Goal: Task Accomplishment & Management: Use online tool/utility

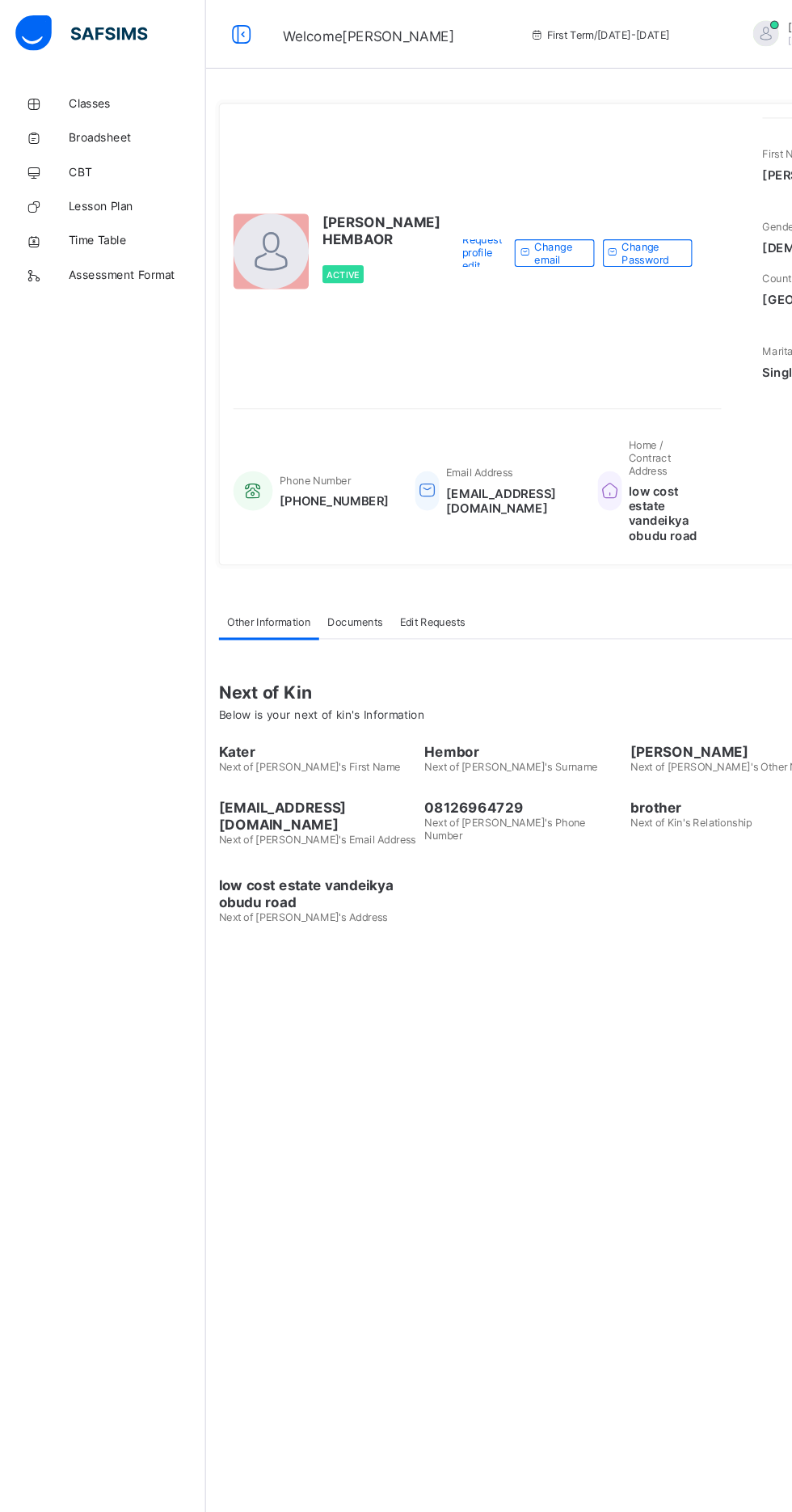
click at [82, 222] on span "Time Table" at bounding box center [129, 226] width 130 height 13
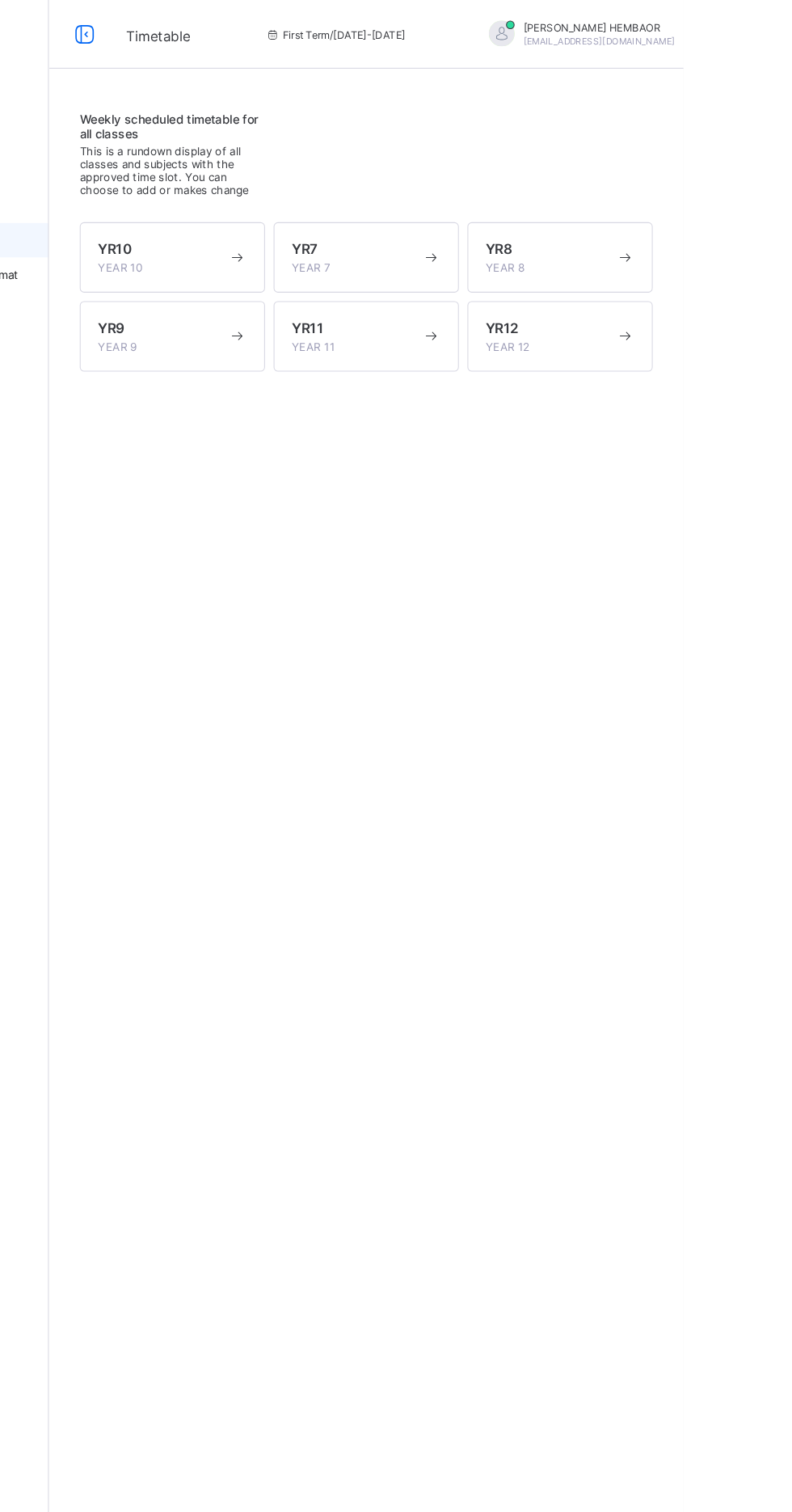
click at [496, 259] on div "YR7 YEAR 7" at bounding box center [483, 243] width 123 height 33
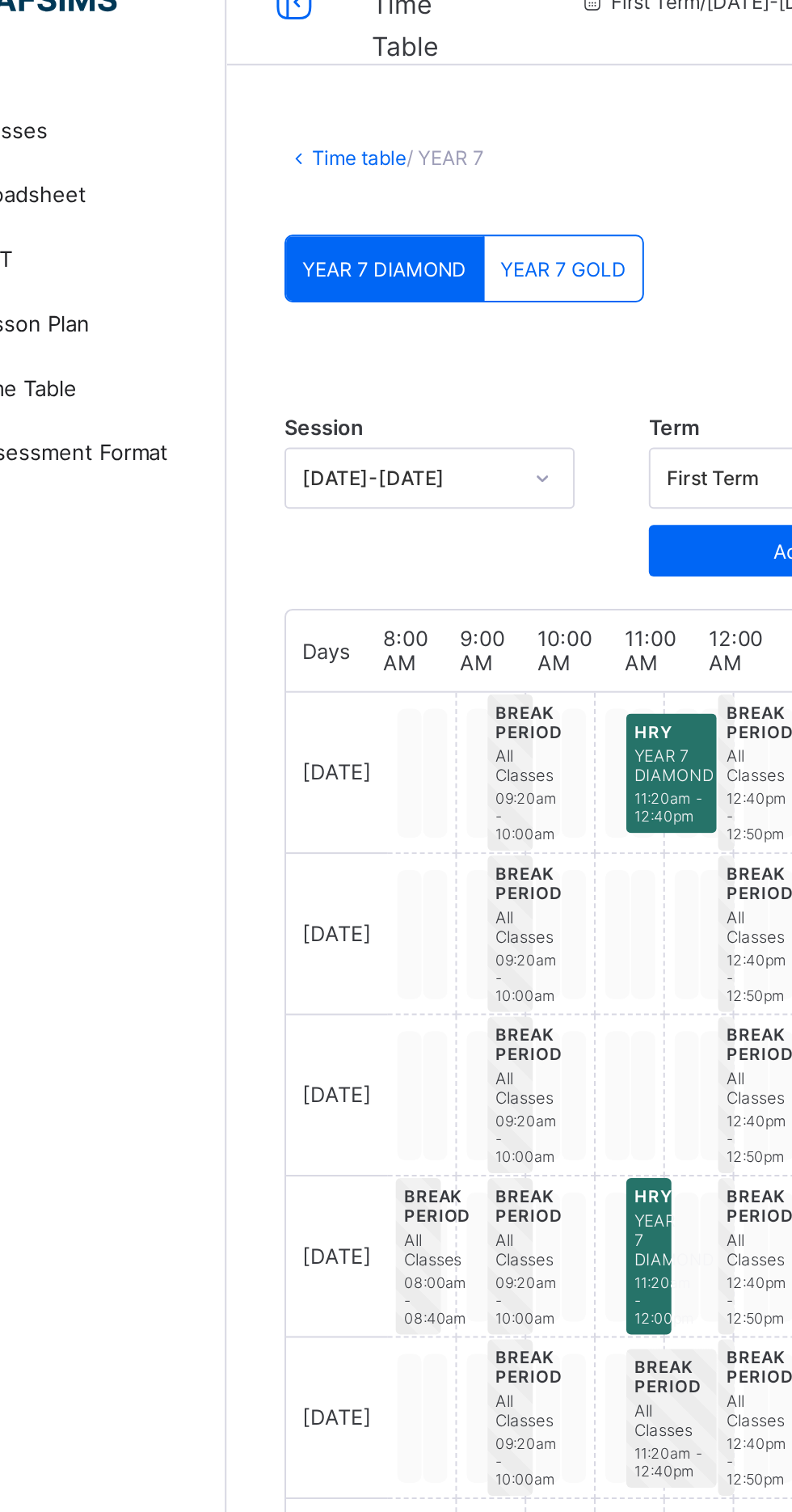
click at [363, 159] on div "YEAR 7 GOLD" at bounding box center [362, 167] width 79 height 33
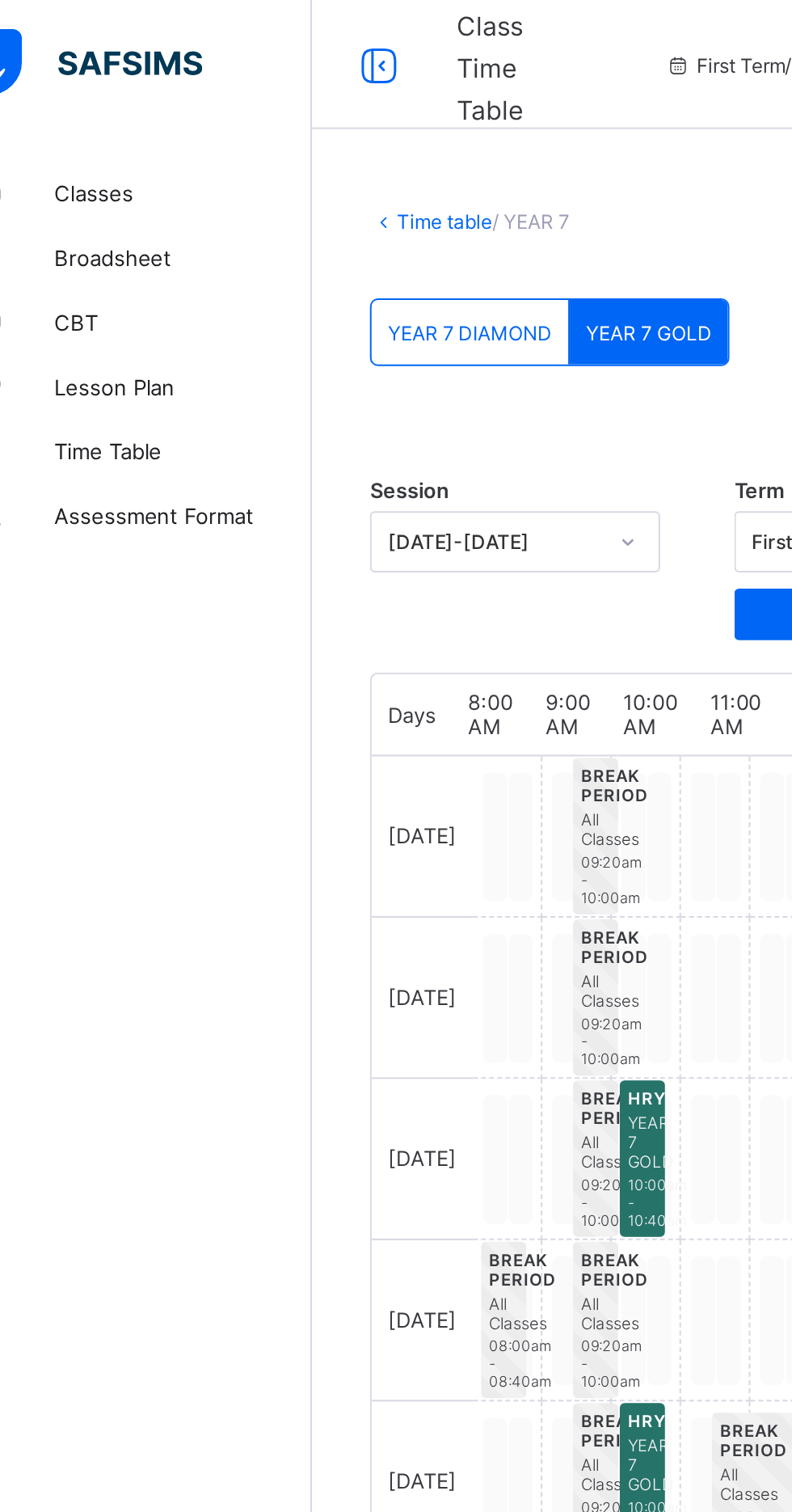
click at [98, 193] on span "Lesson Plan" at bounding box center [129, 193] width 130 height 13
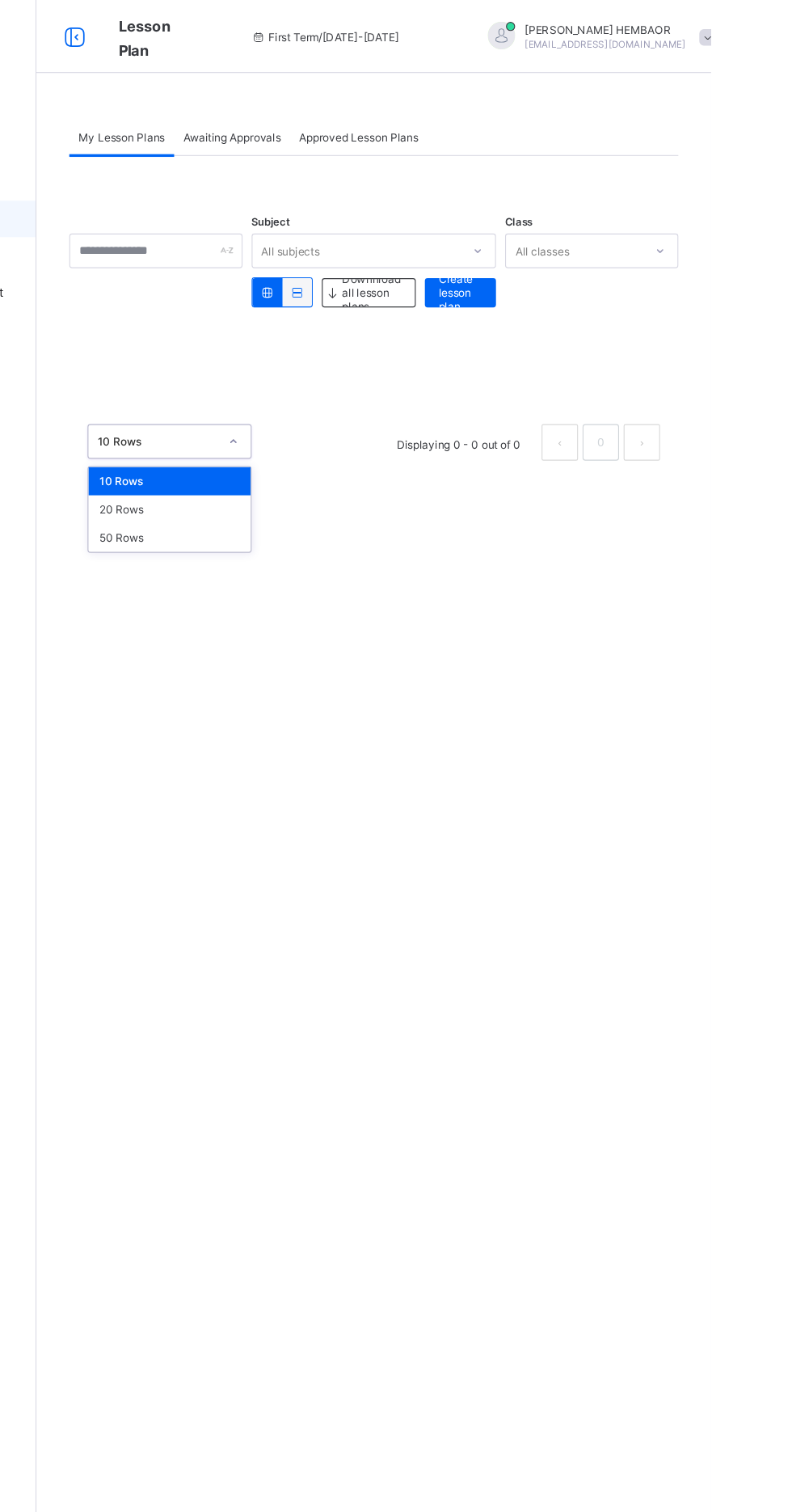
click at [339, 419] on div "10 Rows" at bounding box center [312, 427] width 144 height 25
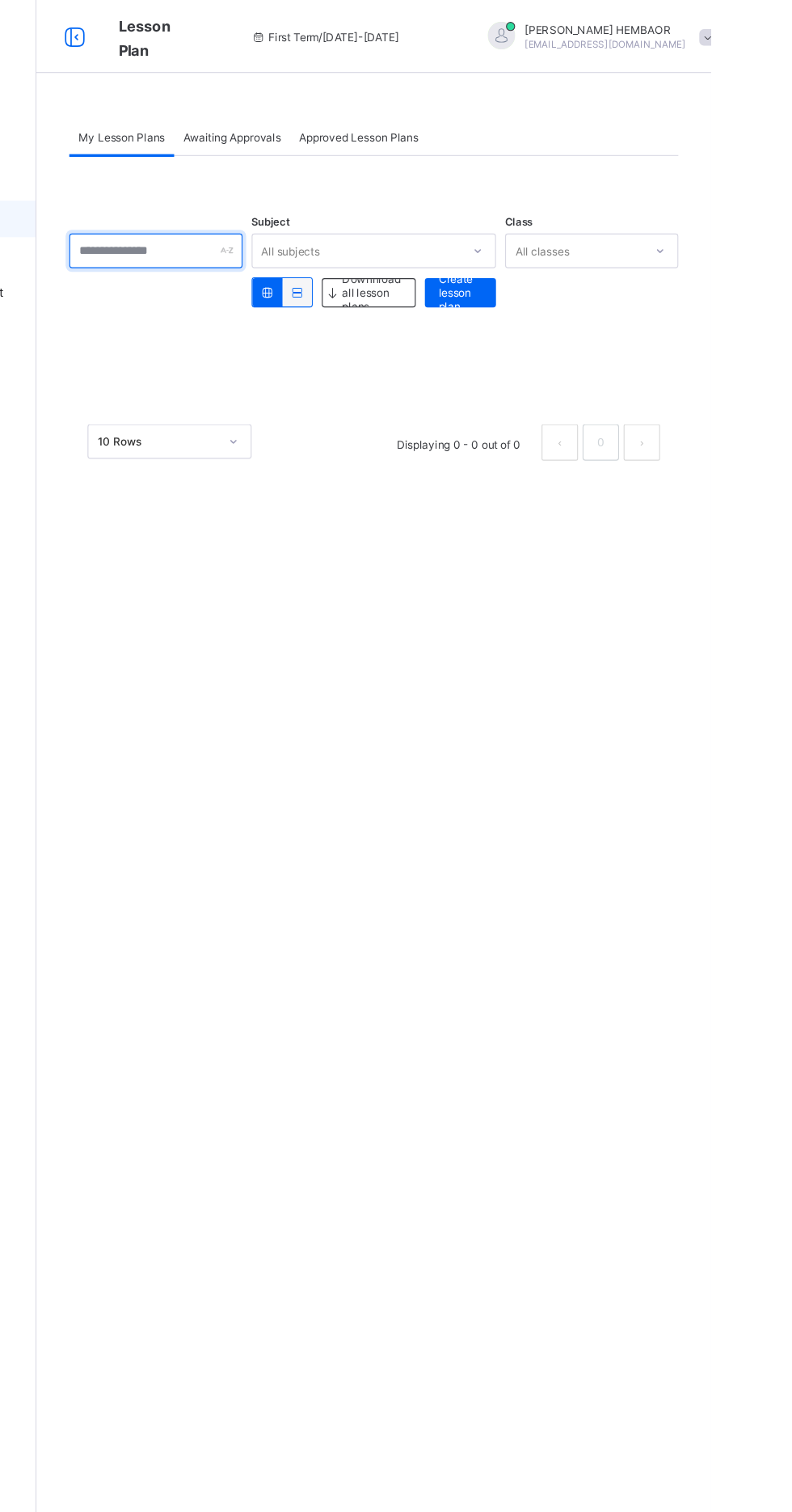
click at [345, 223] on input "text" at bounding box center [300, 222] width 154 height 31
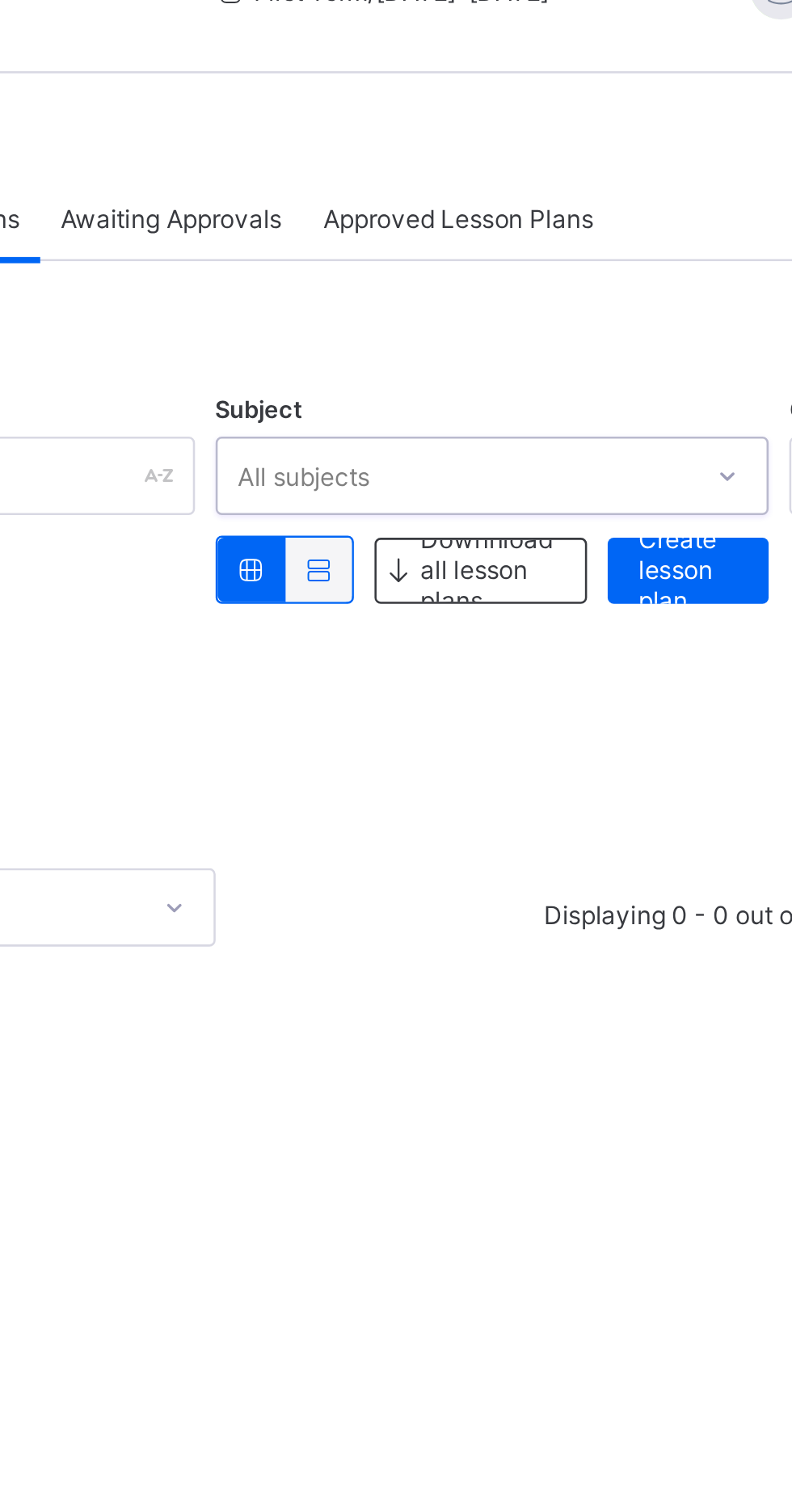
click at [391, 153] on div "Subject 0 results available. Select is focused ,type to refine list, press Down…" at bounding box center [493, 281] width 539 height 286
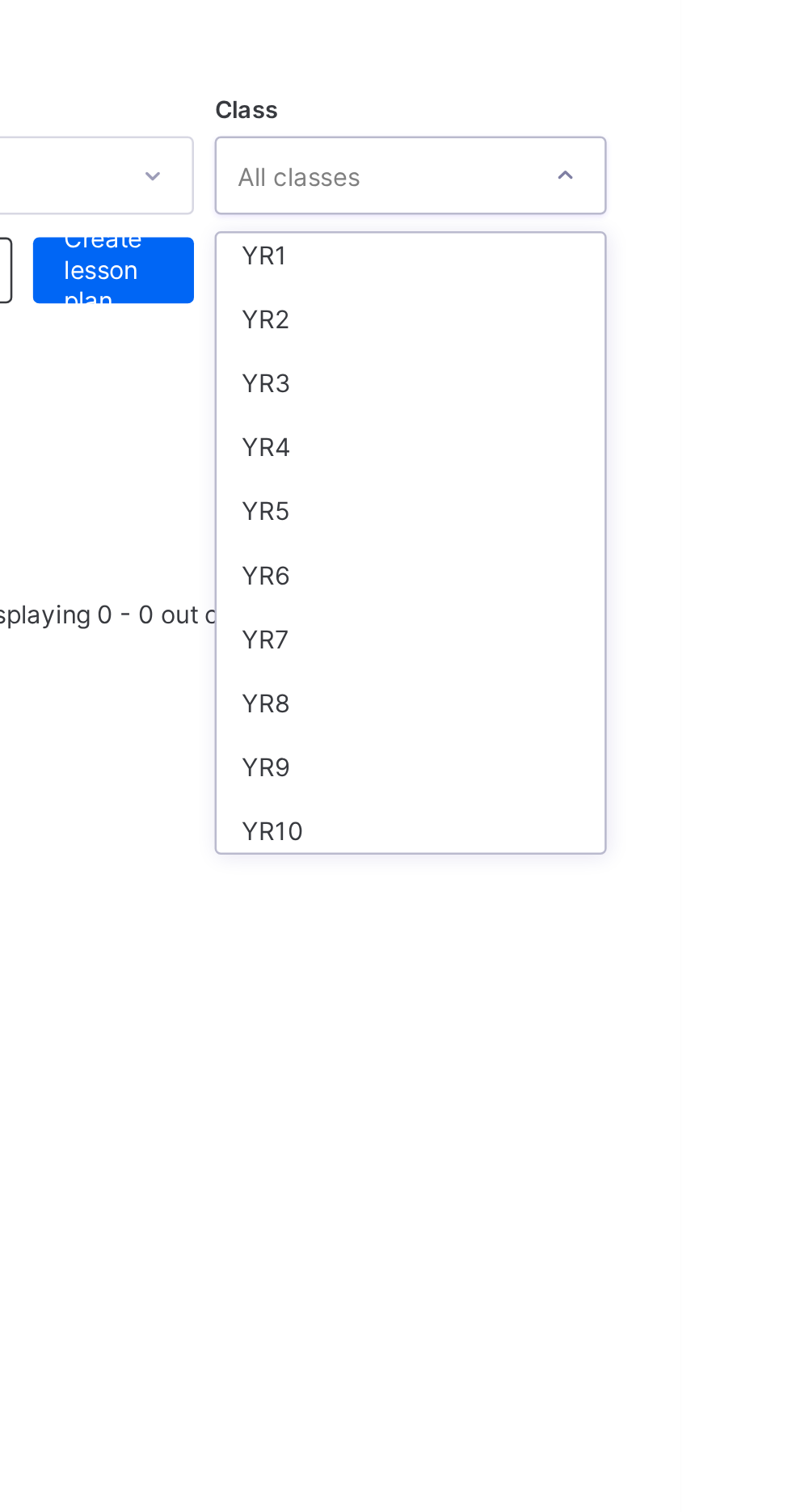
scroll to position [114, 0]
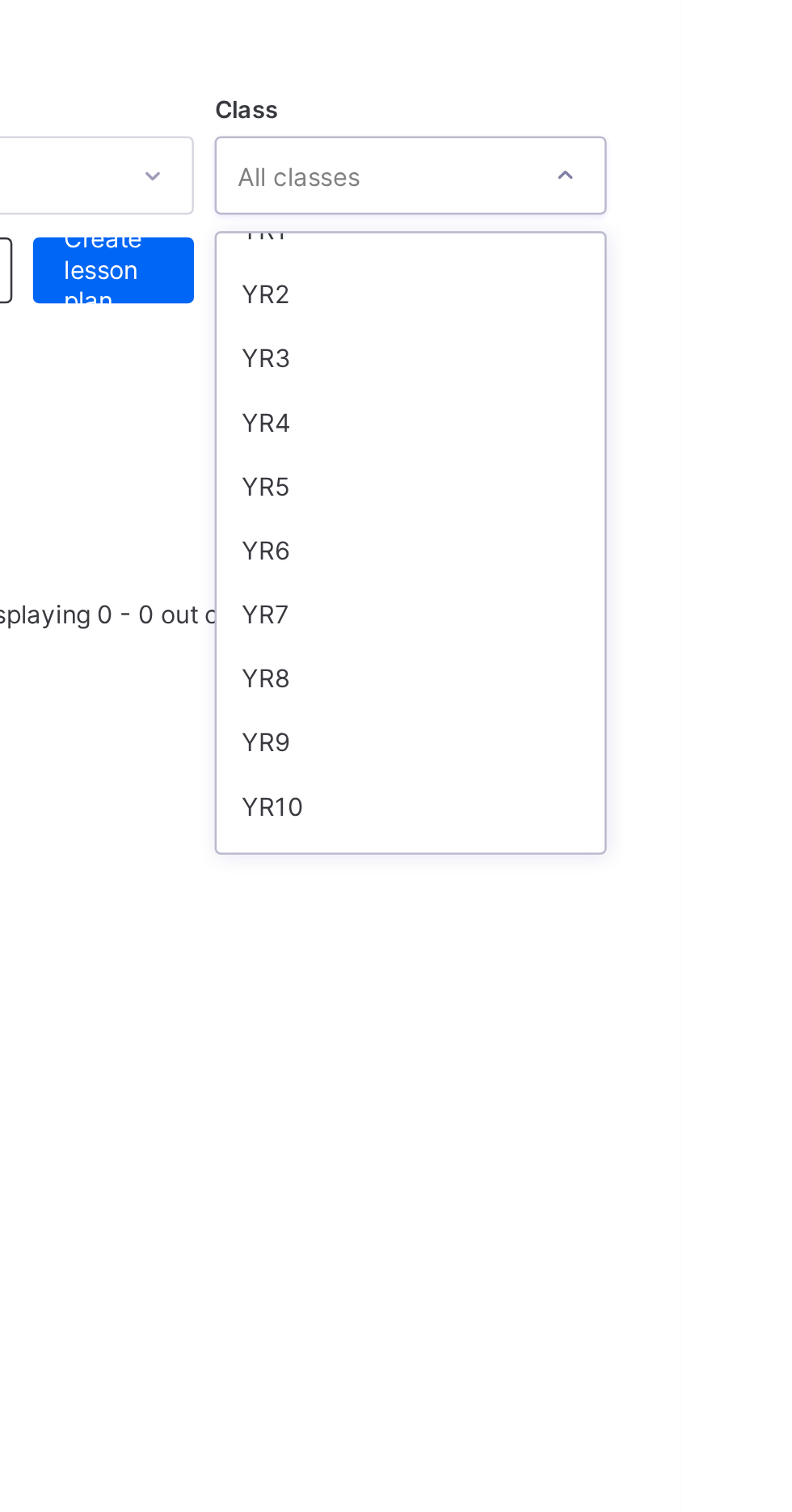
click at [631, 384] on div "YR7" at bounding box center [686, 394] width 152 height 25
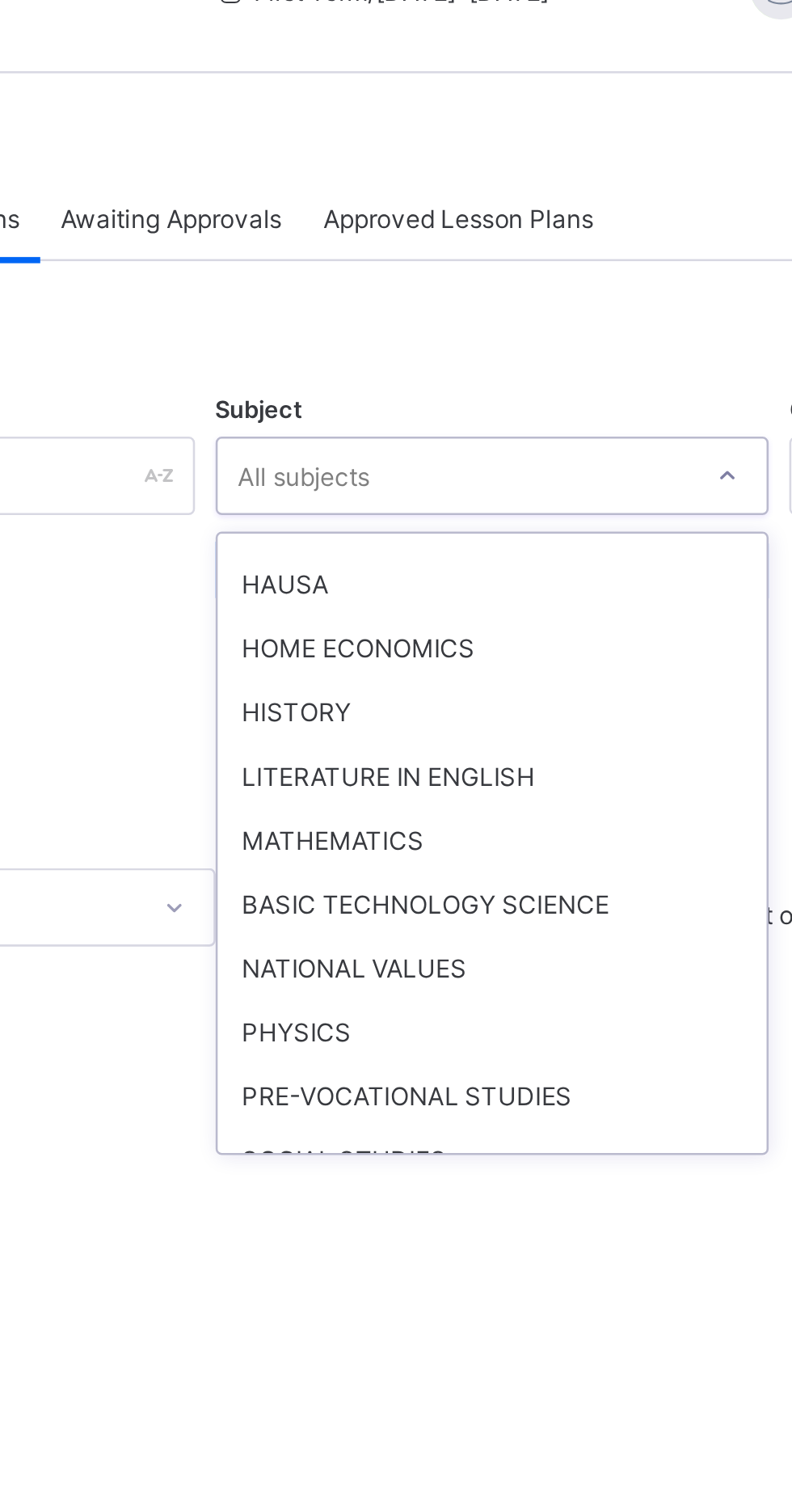
scroll to position [469, 0]
click at [417, 305] on div "HISTORY" at bounding box center [493, 314] width 216 height 25
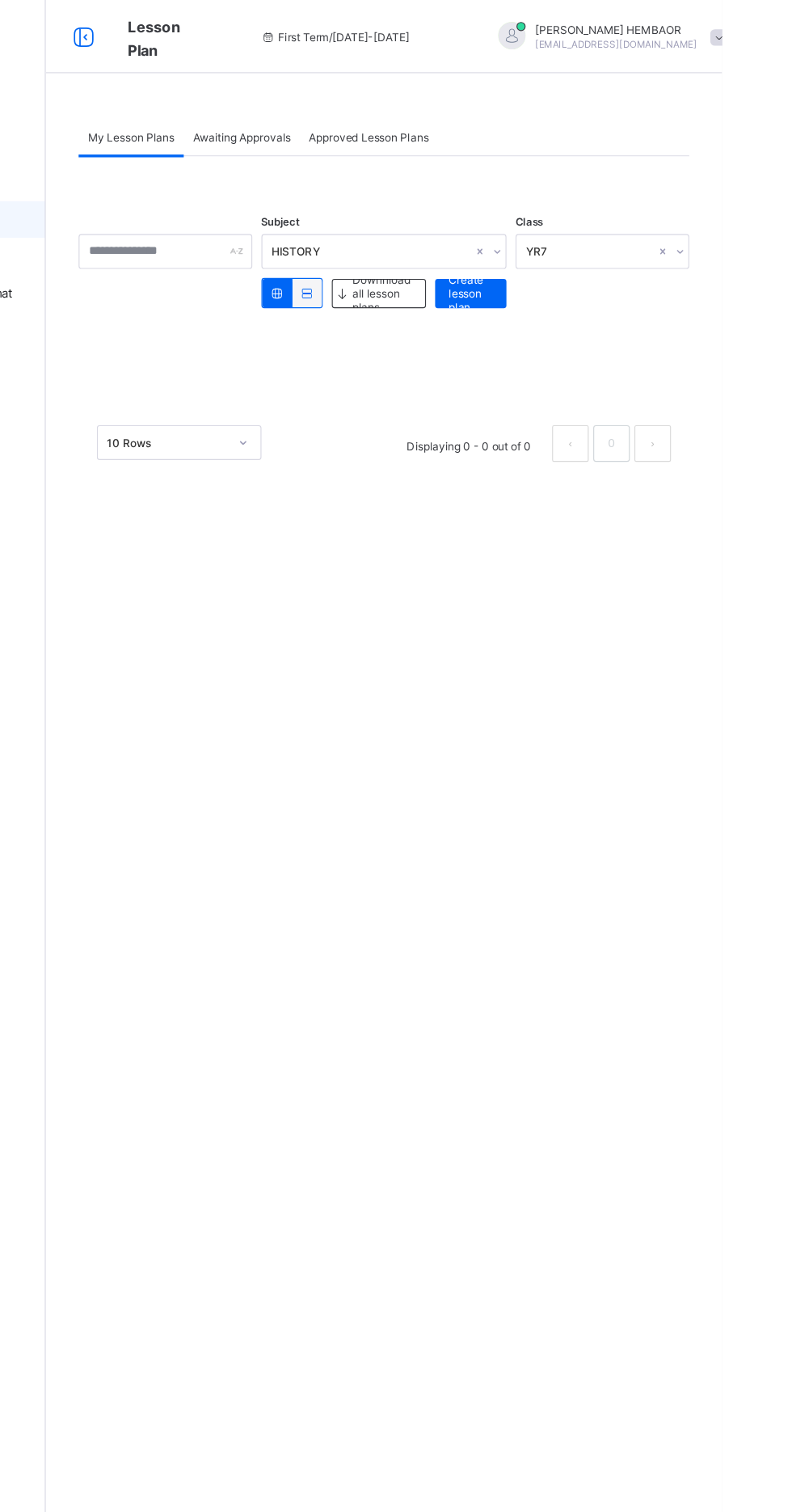
click at [565, 258] on span "Create lesson plan" at bounding box center [570, 259] width 38 height 36
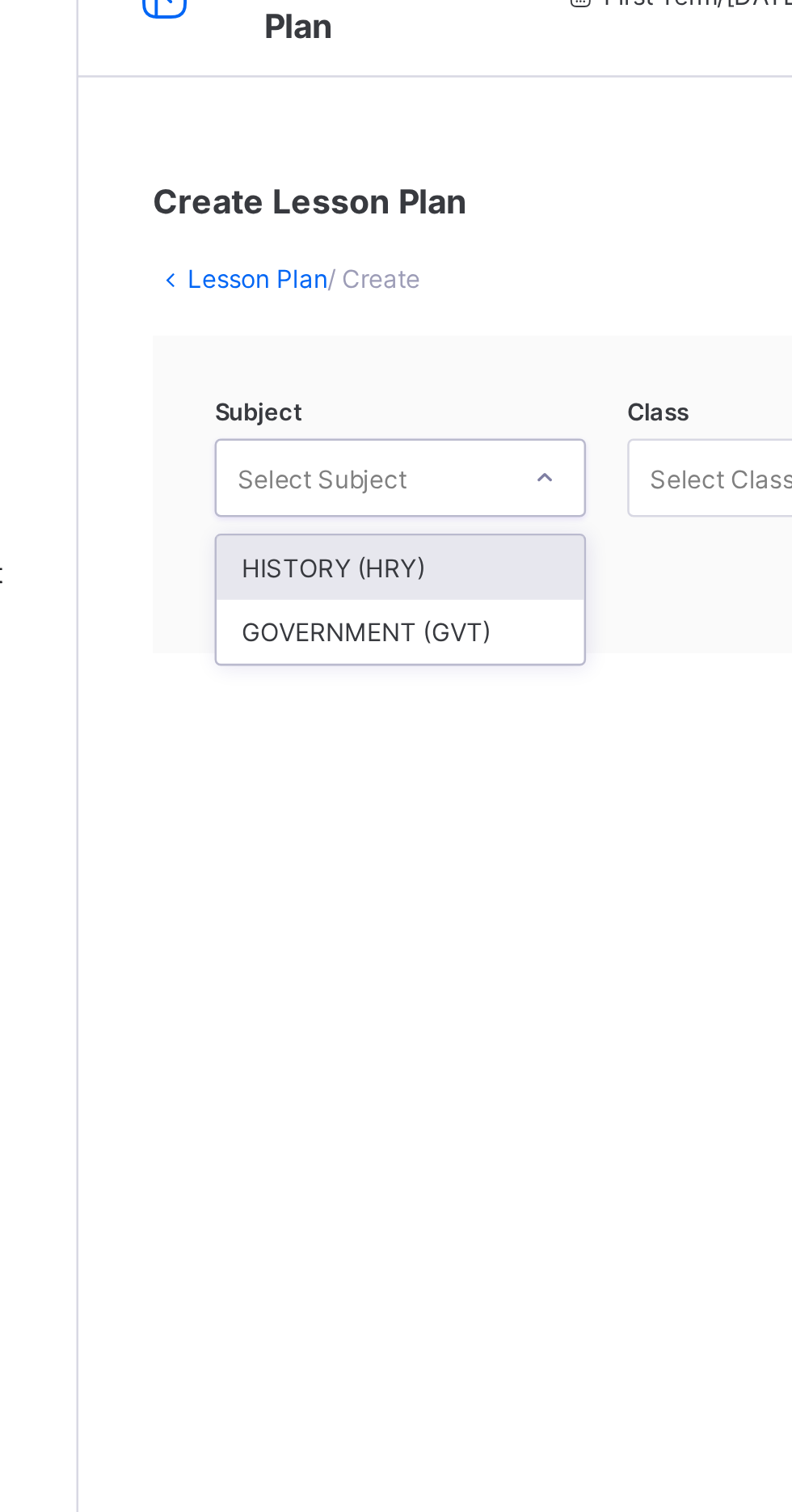
click at [287, 254] on div "HISTORY (HRY)" at bounding box center [320, 257] width 144 height 25
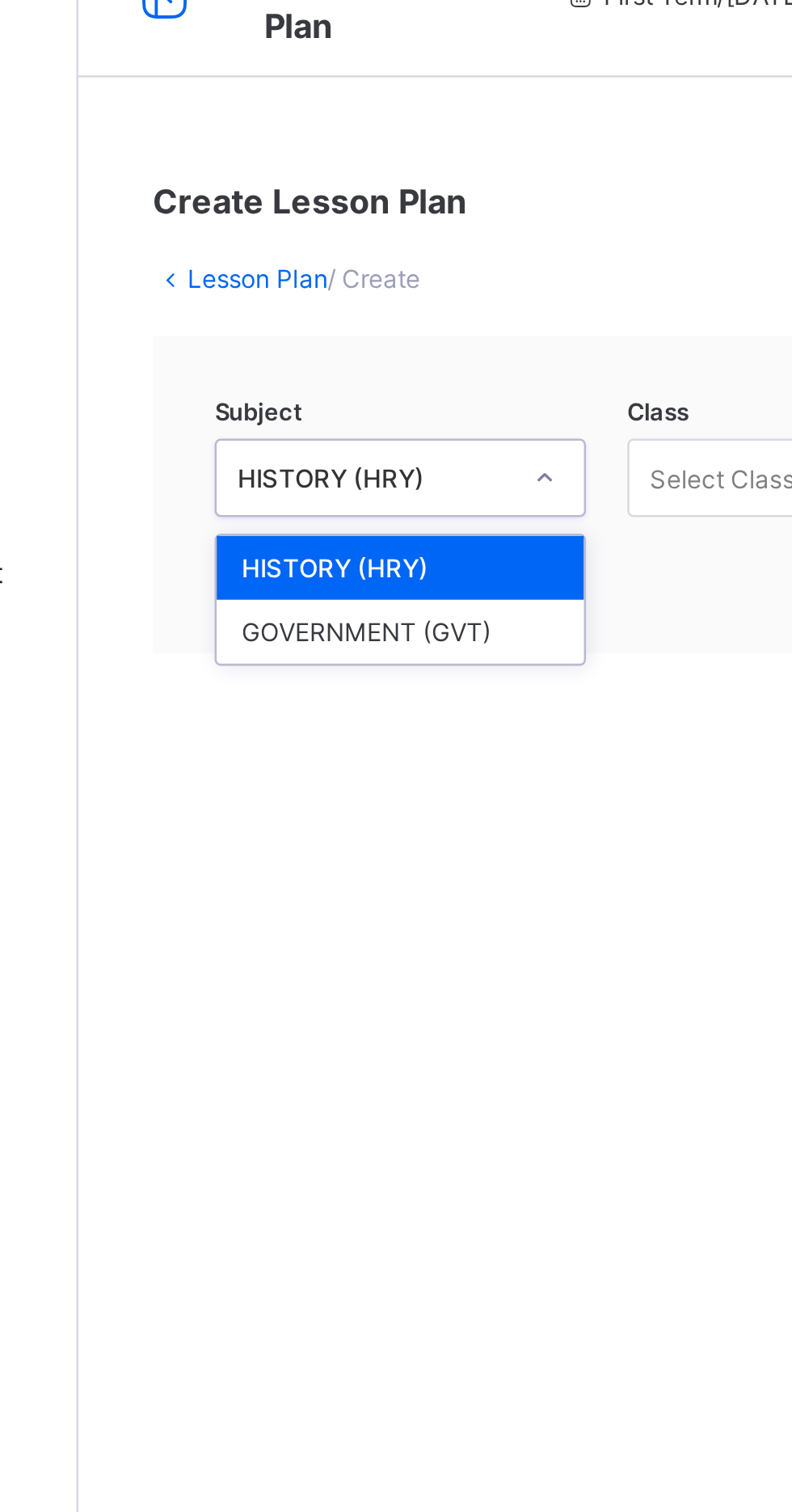
click at [307, 259] on div "HISTORY (HRY)" at bounding box center [320, 257] width 144 height 25
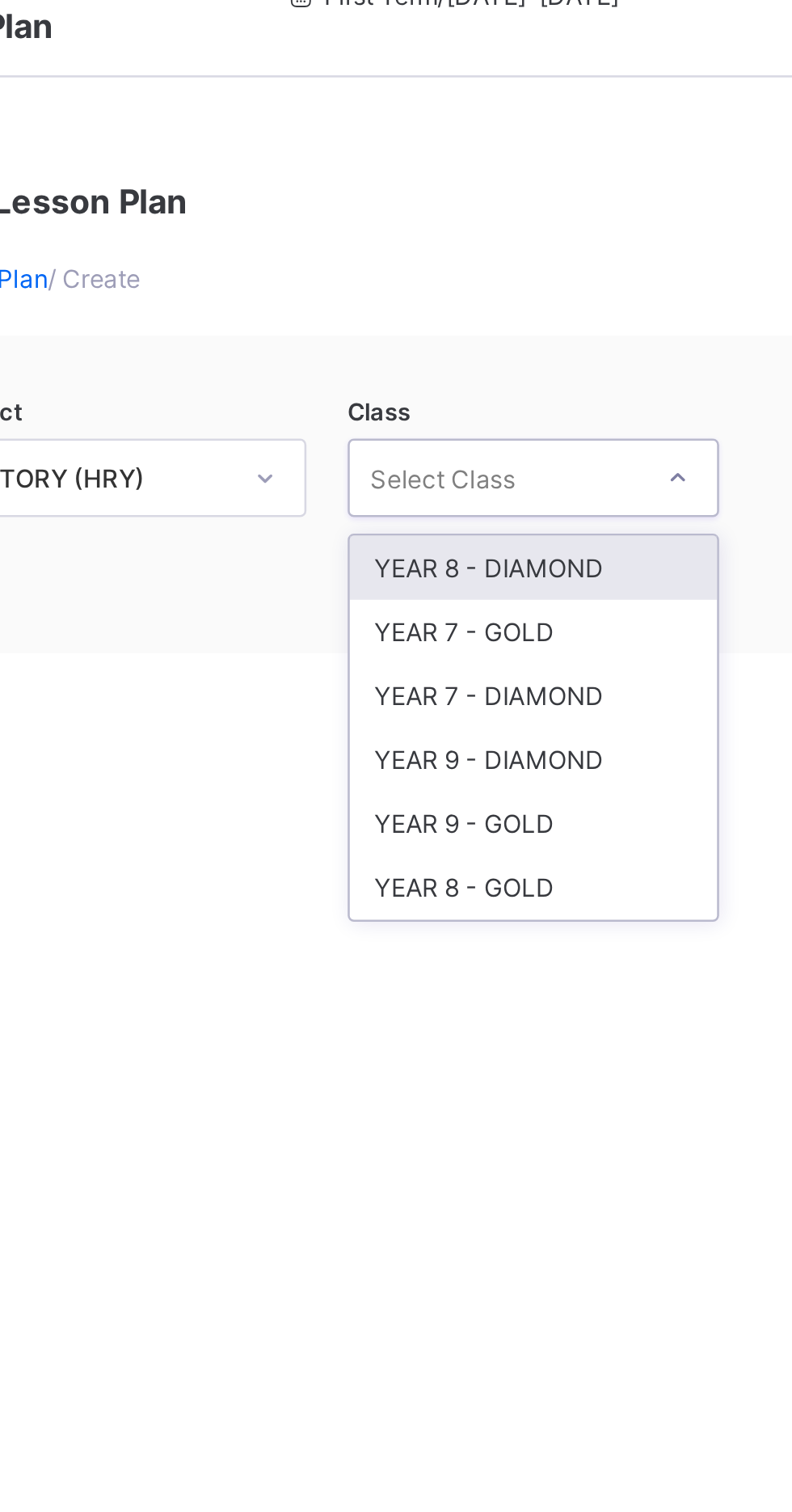
click at [447, 279] on div "YEAR 7 - GOLD" at bounding box center [482, 282] width 144 height 25
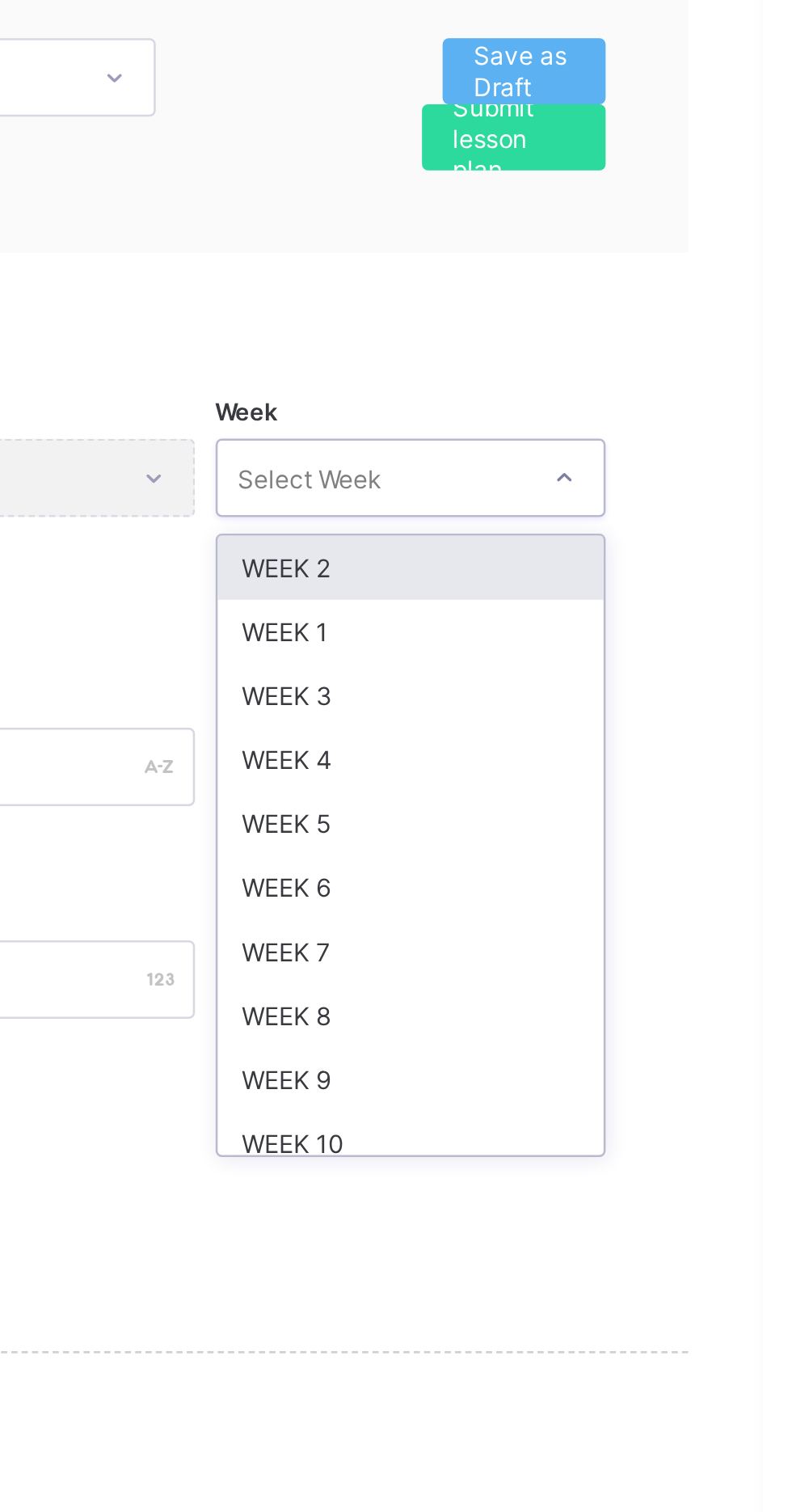
click at [615, 438] on div "WEEK 1" at bounding box center [654, 438] width 151 height 25
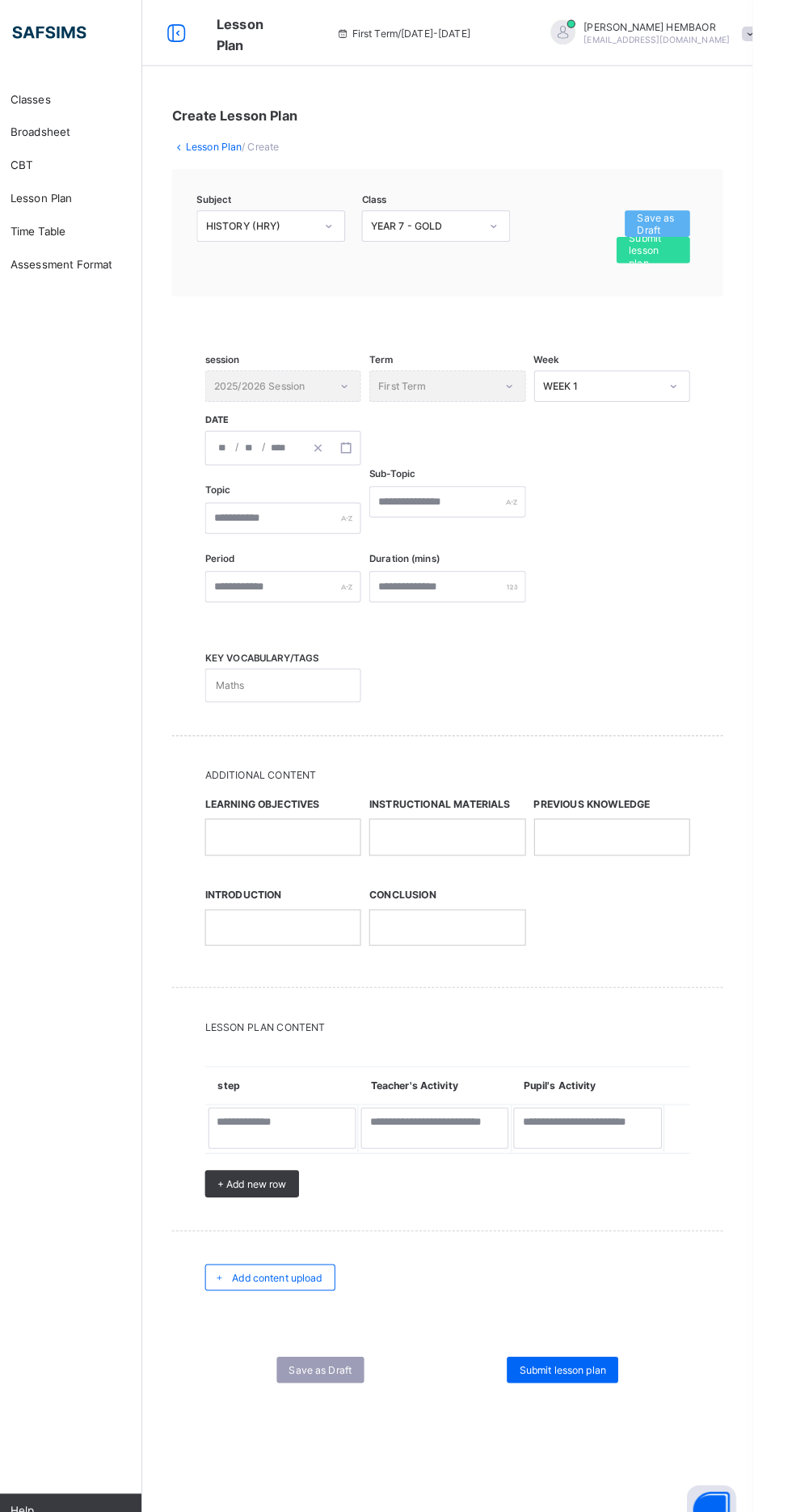
click at [337, 438] on div "/ /" at bounding box center [331, 438] width 153 height 34
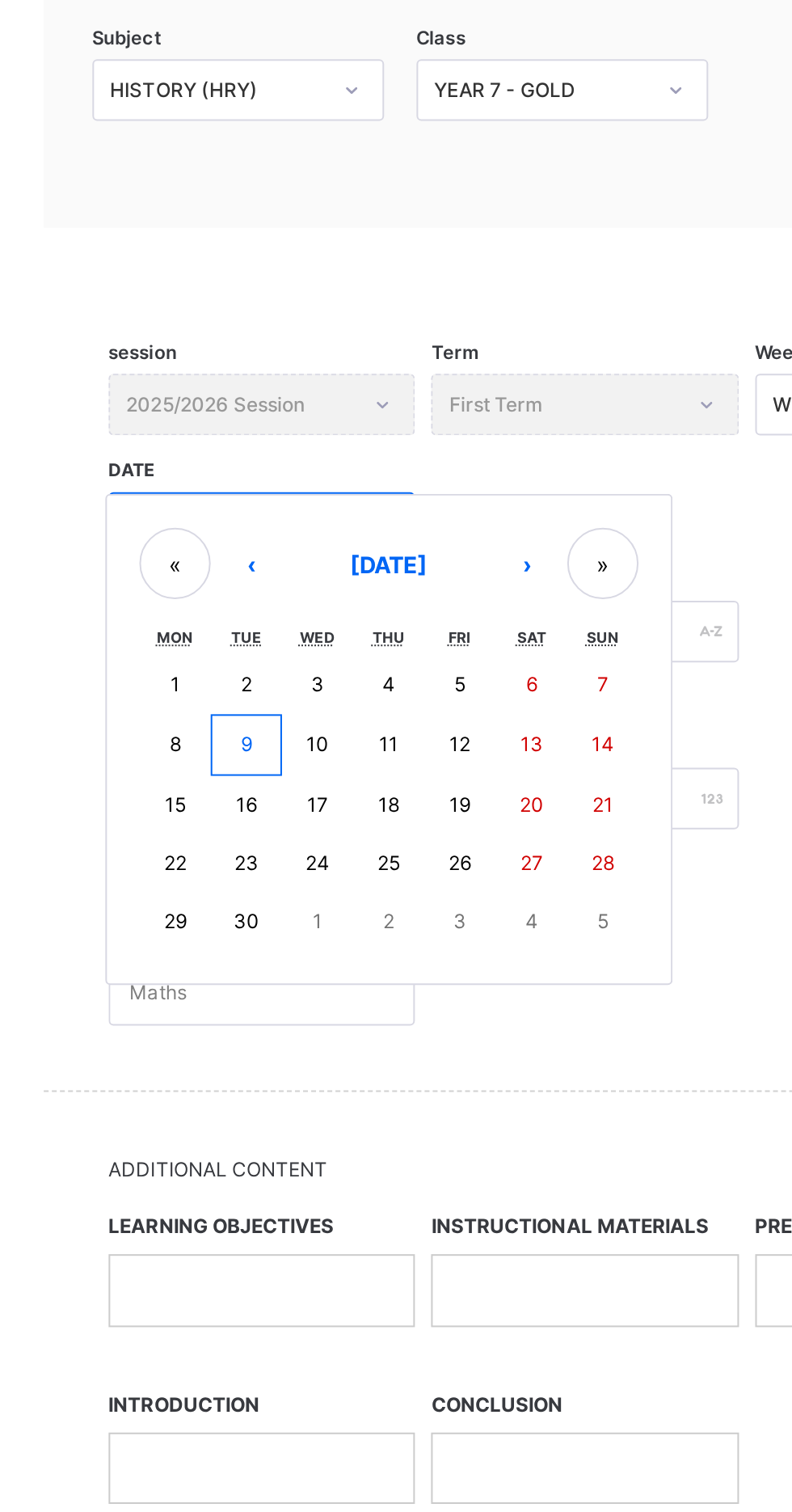
click at [331, 542] on button "9" at bounding box center [324, 548] width 36 height 31
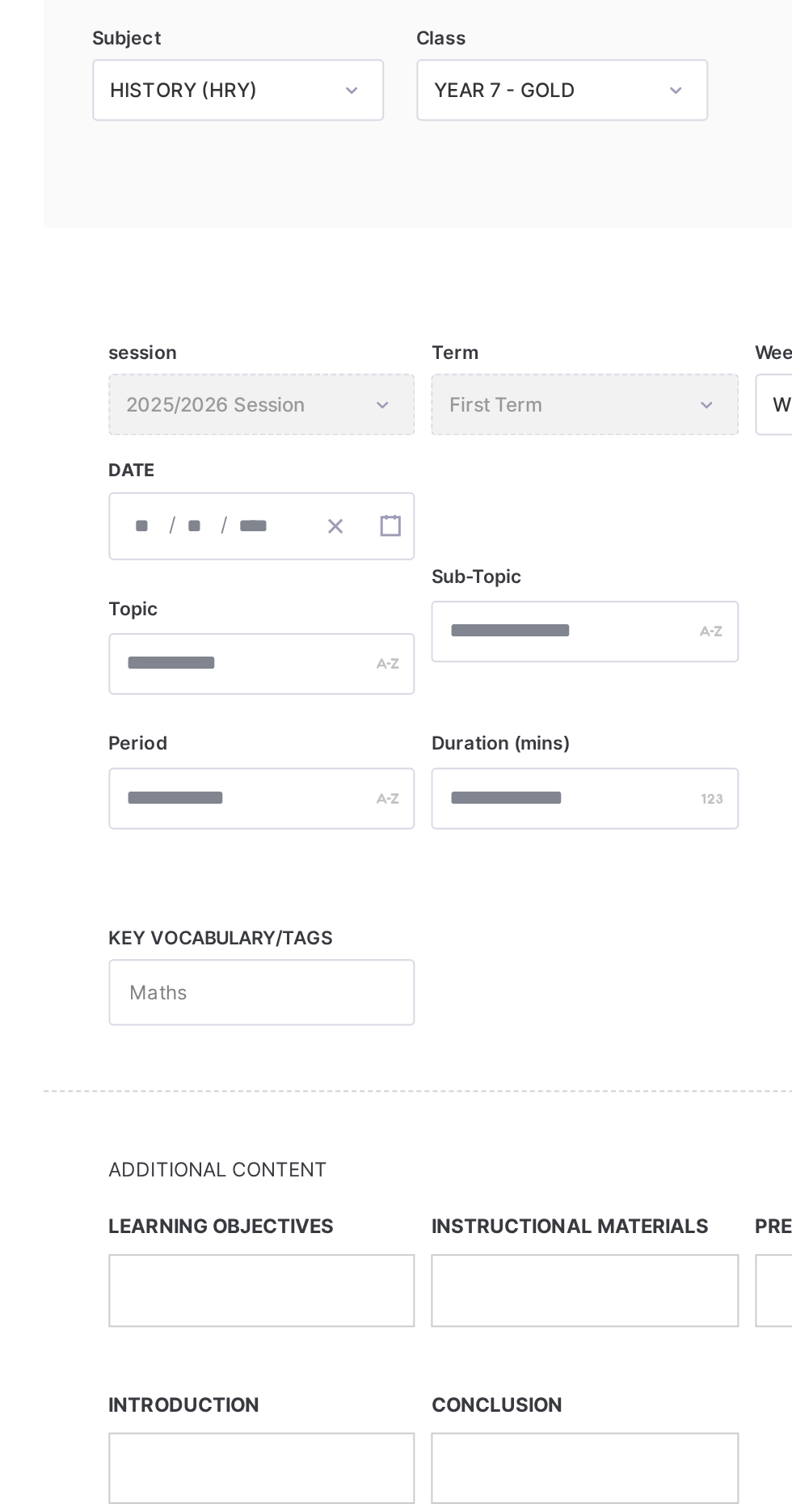
type input "**********"
type input "*"
type input "****"
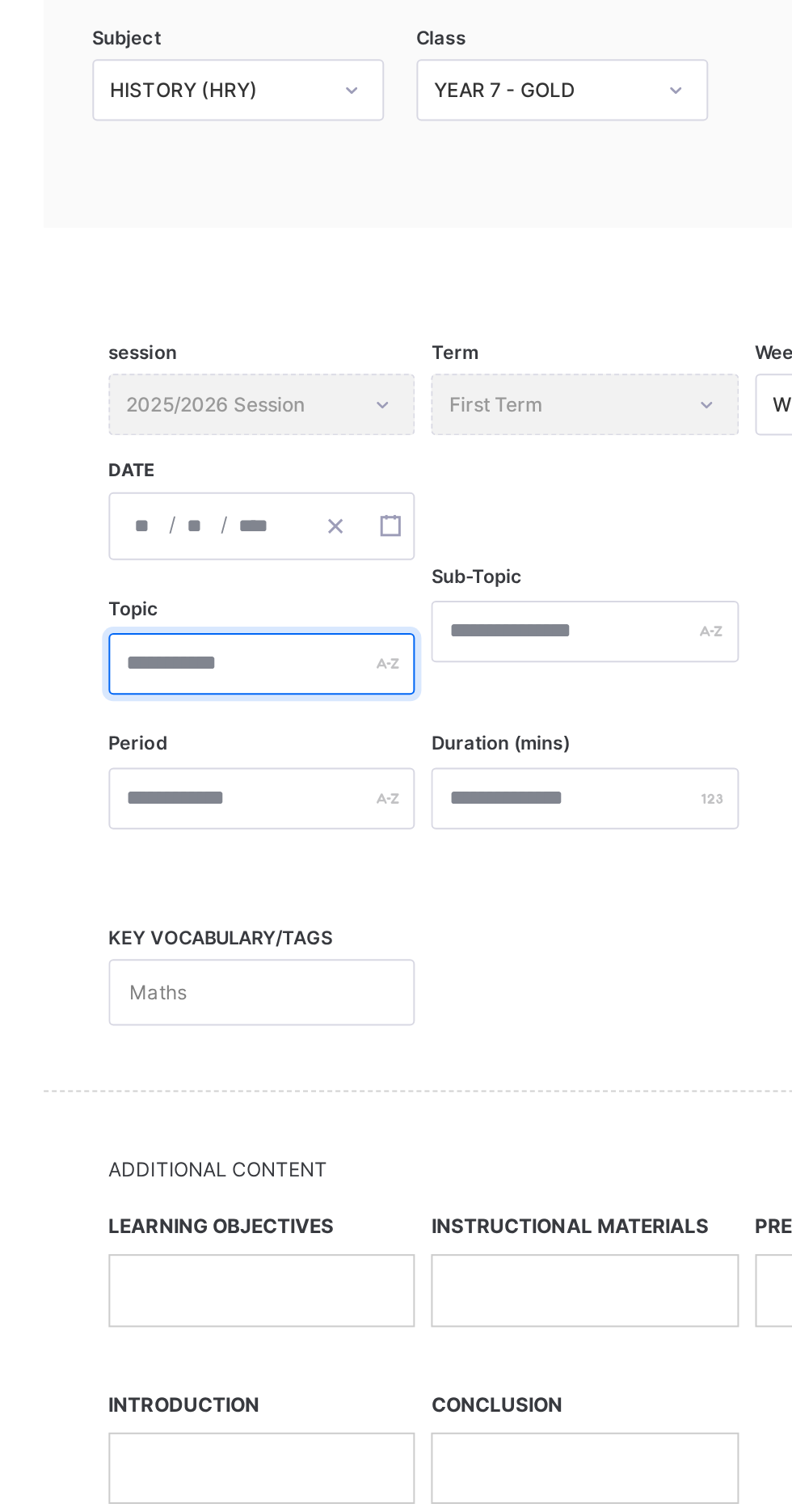
click at [396, 508] on div at bounding box center [331, 507] width 153 height 31
